Goal: Information Seeking & Learning: Find contact information

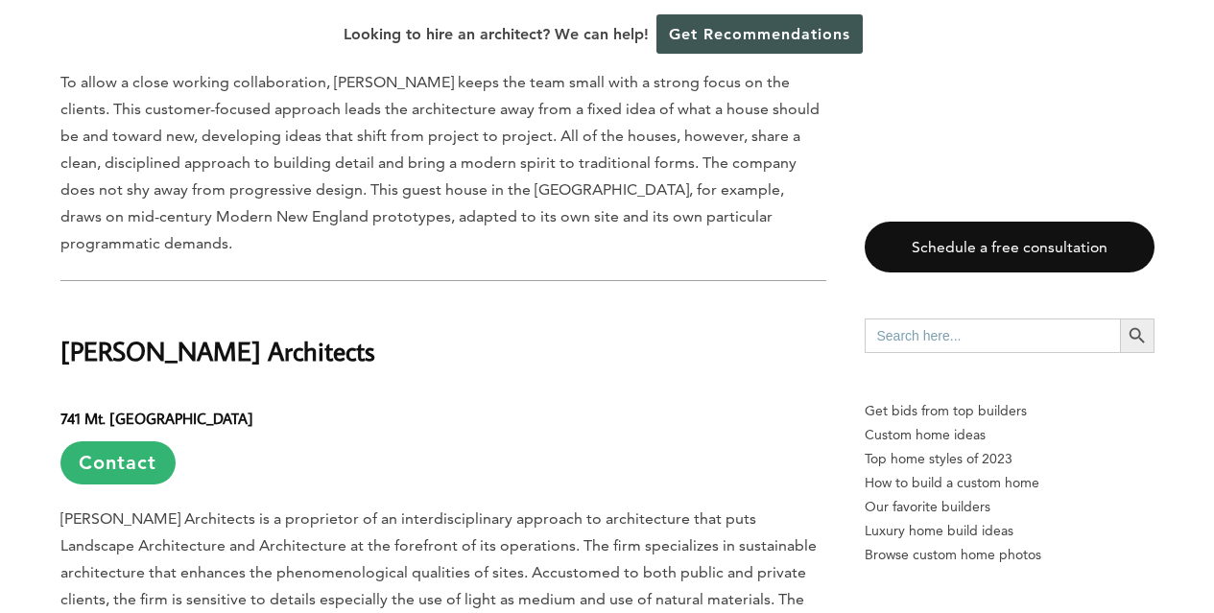
scroll to position [18264, 0]
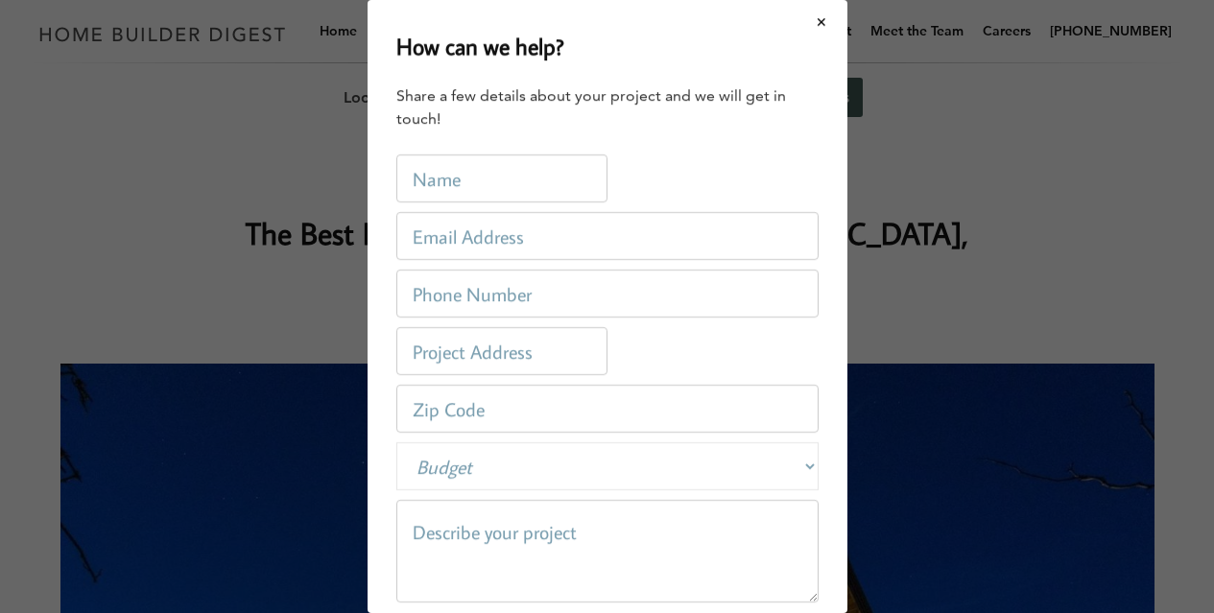
scroll to position [0, 0]
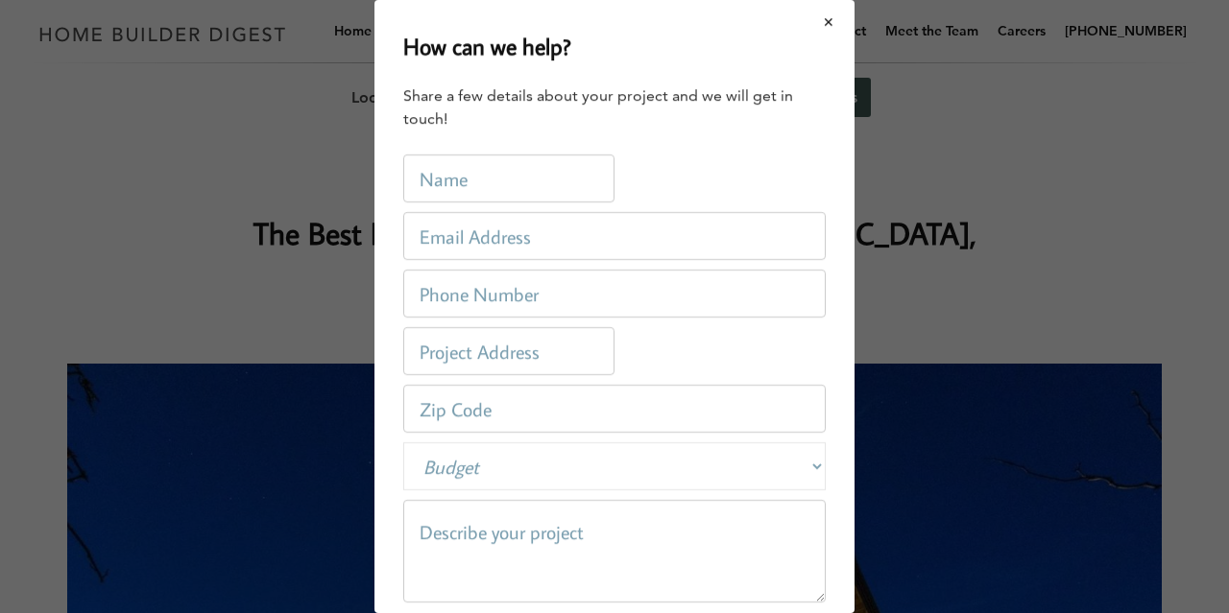
click at [817, 17] on button "Close modal" at bounding box center [828, 22] width 51 height 40
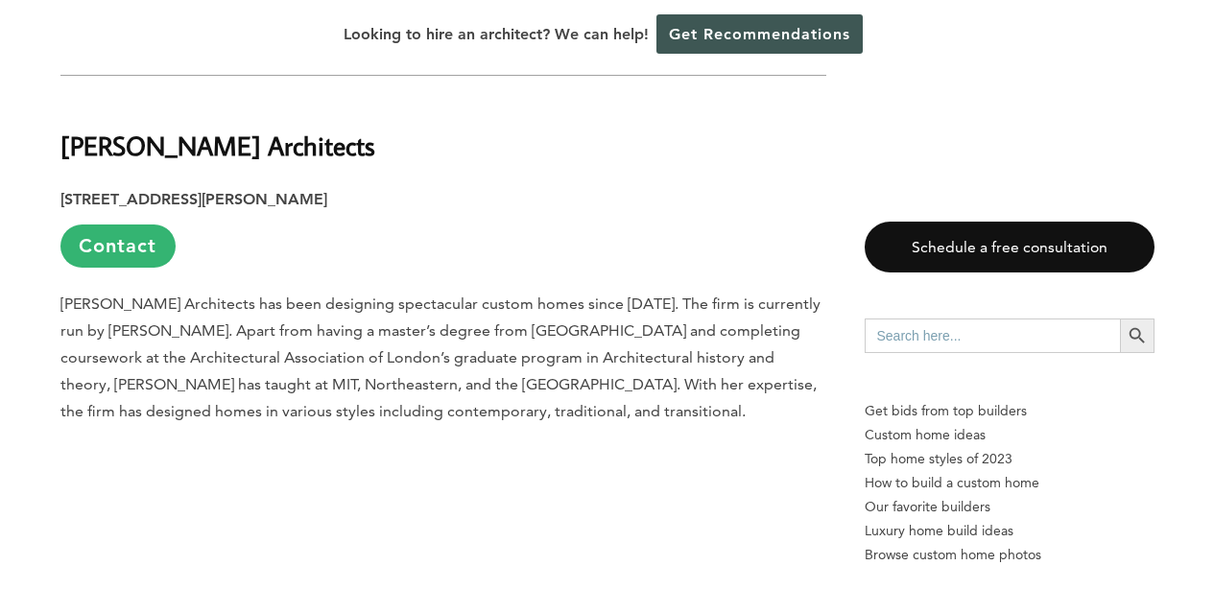
scroll to position [3819, 0]
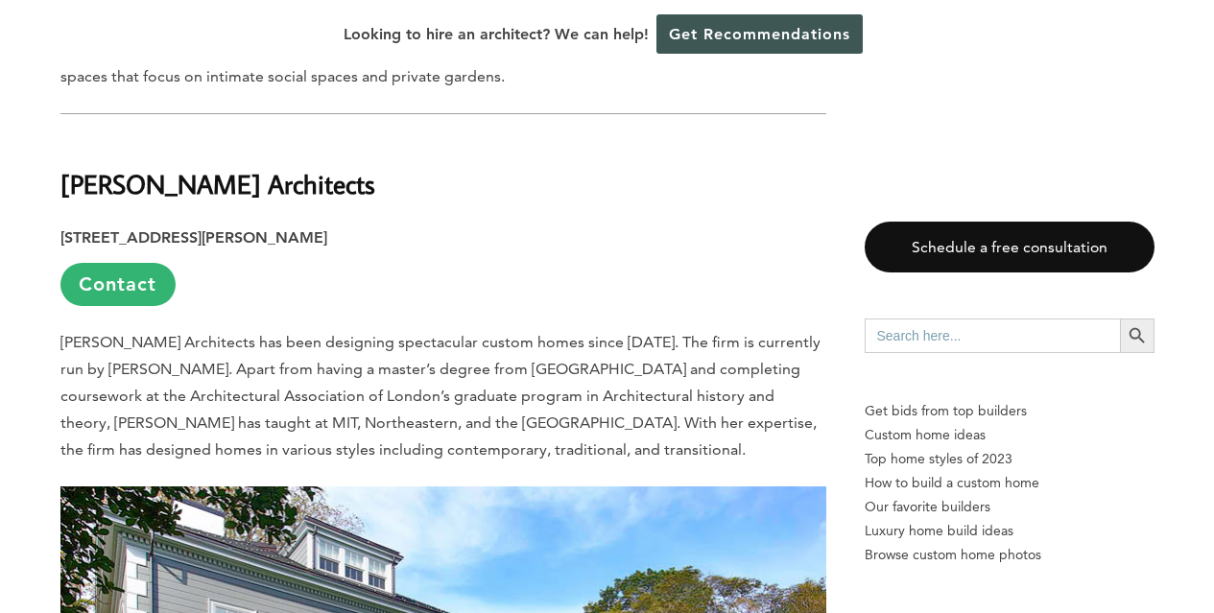
drag, startPoint x: 400, startPoint y: 115, endPoint x: 19, endPoint y: 111, distance: 381.0
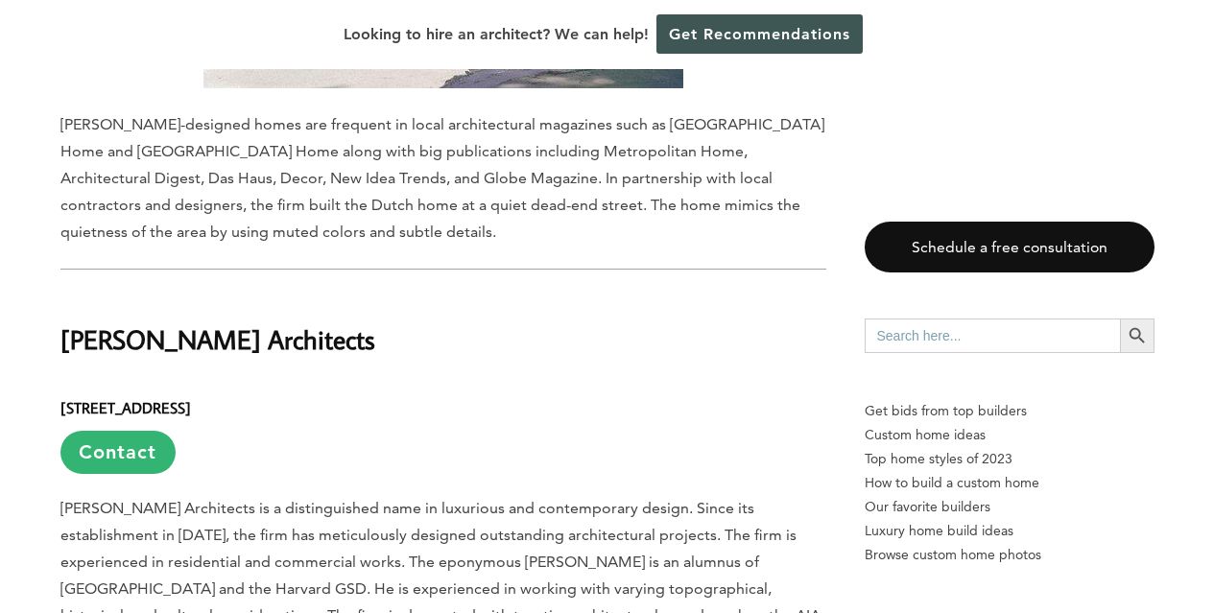
scroll to position [3698, 0]
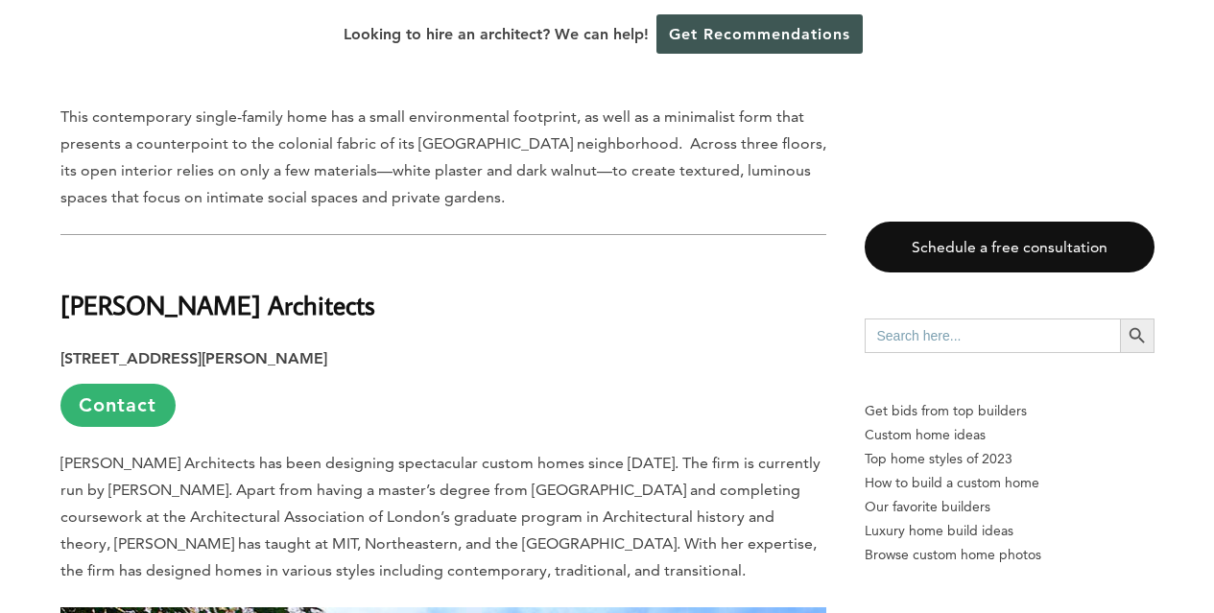
drag, startPoint x: 1219, startPoint y: 117, endPoint x: 1076, endPoint y: 65, distance: 152.1
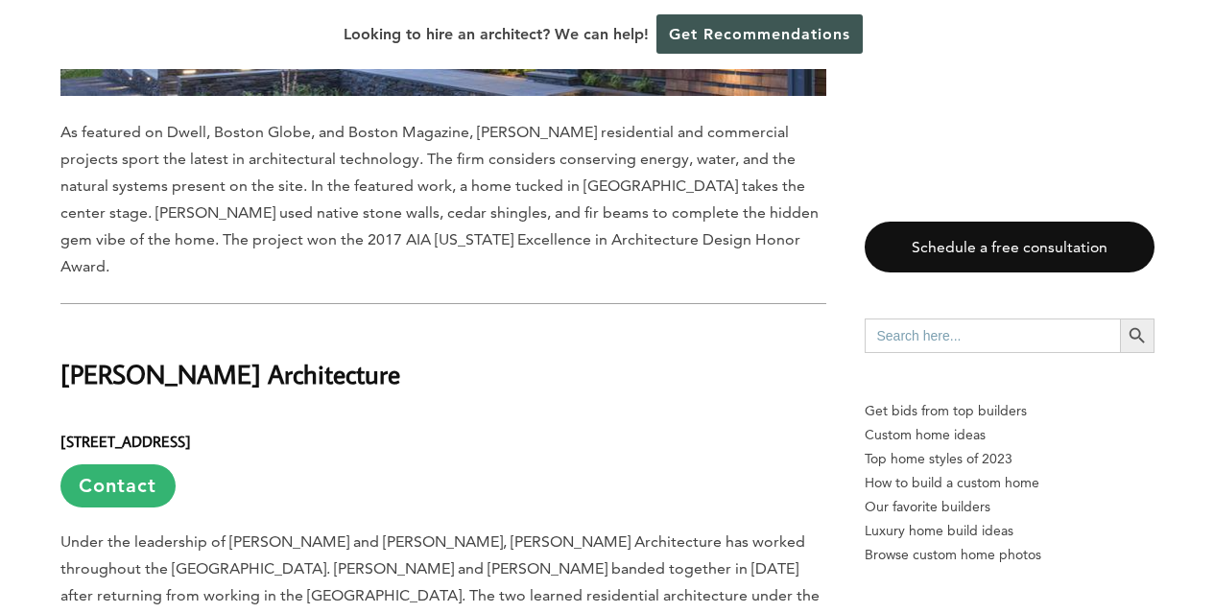
scroll to position [10414, 0]
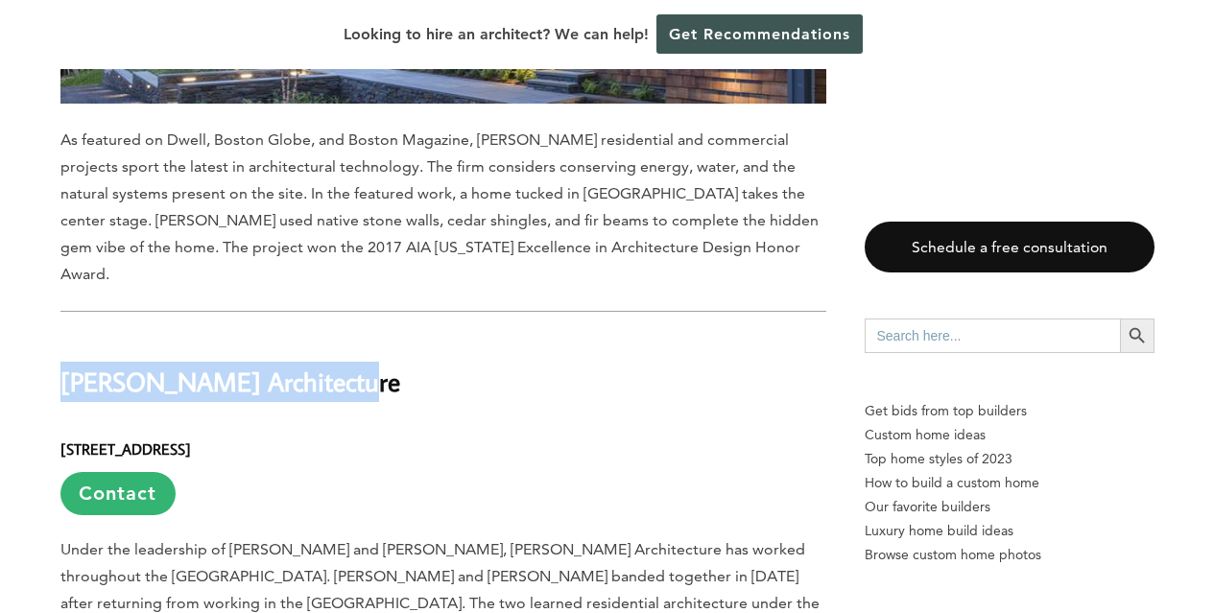
drag, startPoint x: 331, startPoint y: 154, endPoint x: 47, endPoint y: 161, distance: 284.2
click at [47, 161] on div "Last updated on [DATE] 08:17 am Right at the heart of the [GEOGRAPHIC_DATA], [G…" at bounding box center [608, 556] width 1156 height 19985
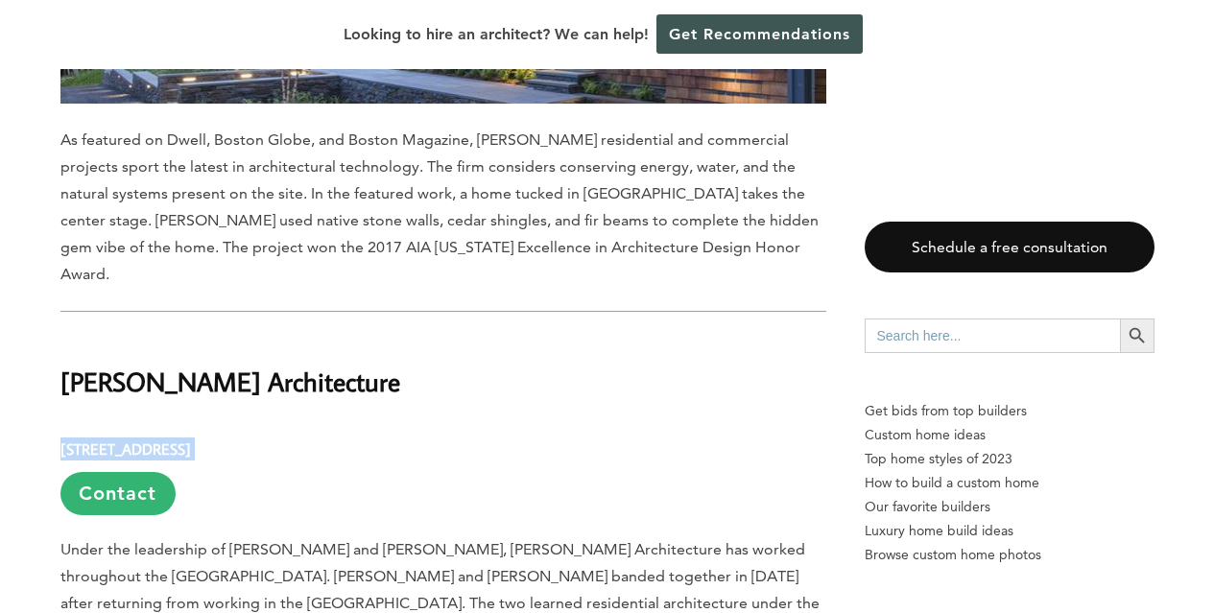
drag, startPoint x: 338, startPoint y: 207, endPoint x: 55, endPoint y: 212, distance: 283.2
click at [55, 212] on div "Last updated on [DATE] 08:17 am Right at the heart of the [GEOGRAPHIC_DATA], [G…" at bounding box center [608, 556] width 1156 height 19985
copy h6 "[STREET_ADDRESS]"
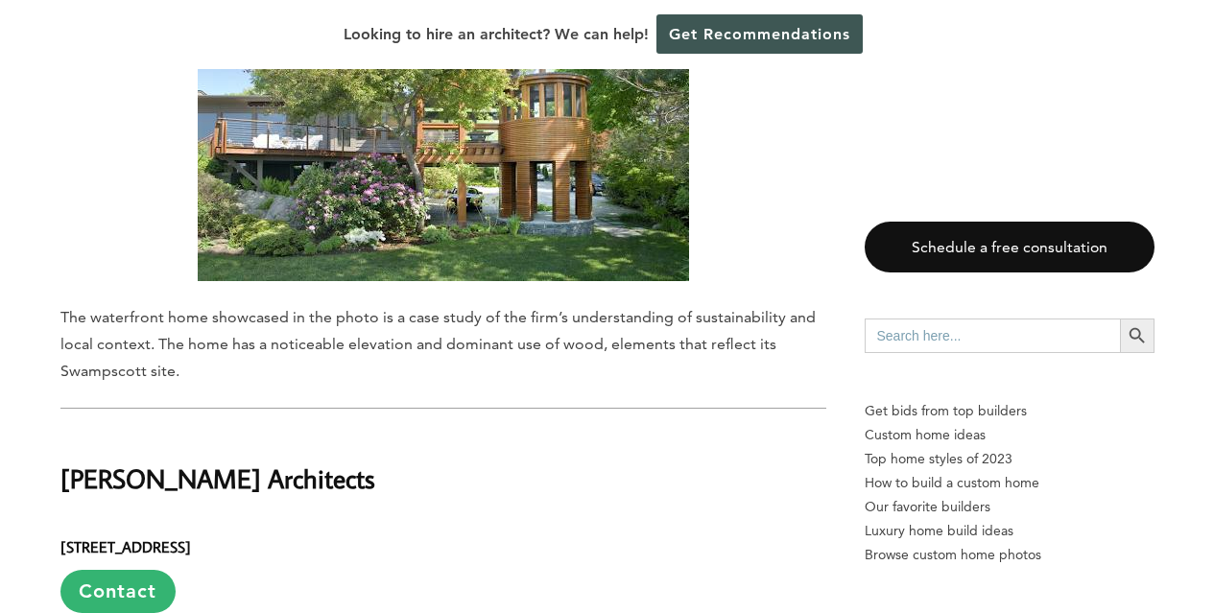
scroll to position [11194, 0]
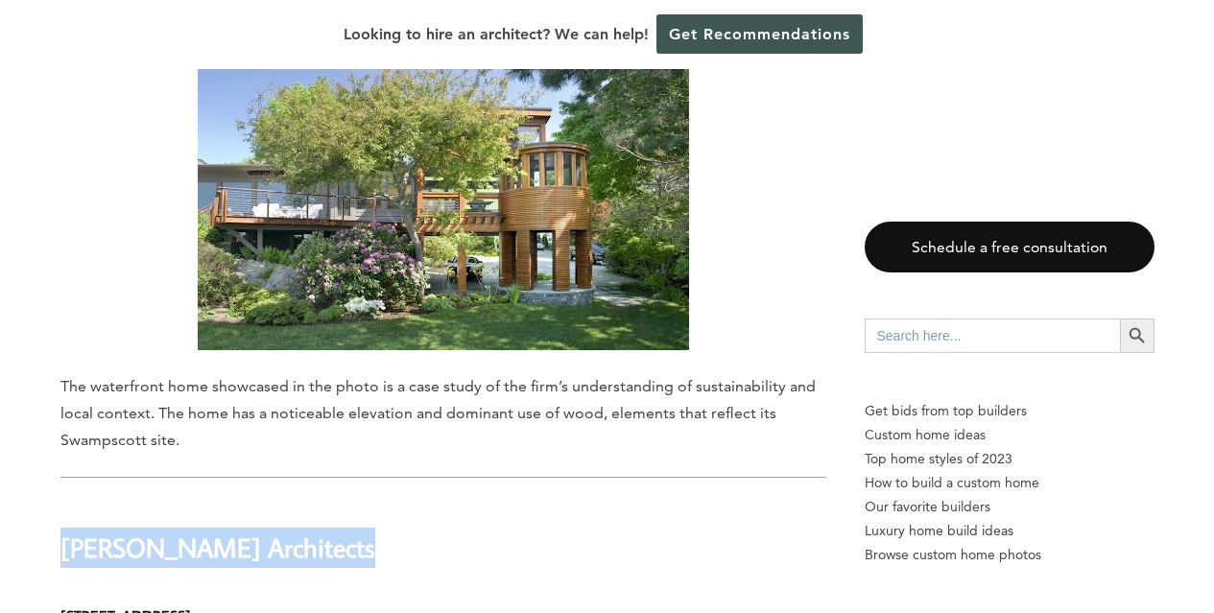
drag, startPoint x: 346, startPoint y: 294, endPoint x: 33, endPoint y: 290, distance: 312.9
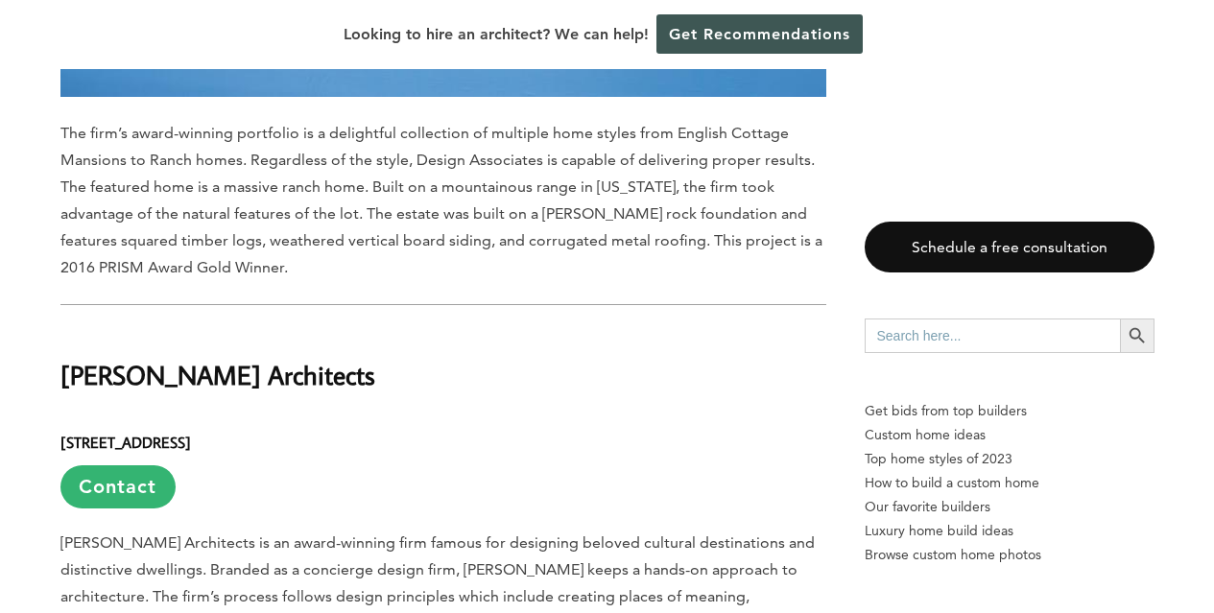
scroll to position [8814, 0]
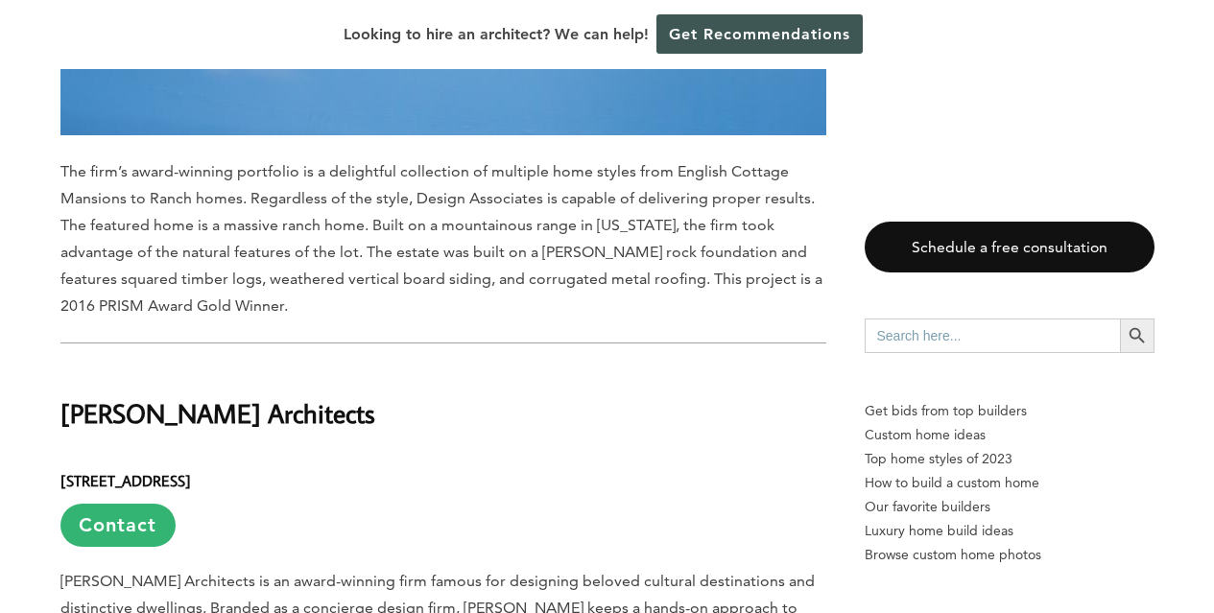
drag, startPoint x: 355, startPoint y: 227, endPoint x: 42, endPoint y: 250, distance: 313.7
